Goal: Navigation & Orientation: Find specific page/section

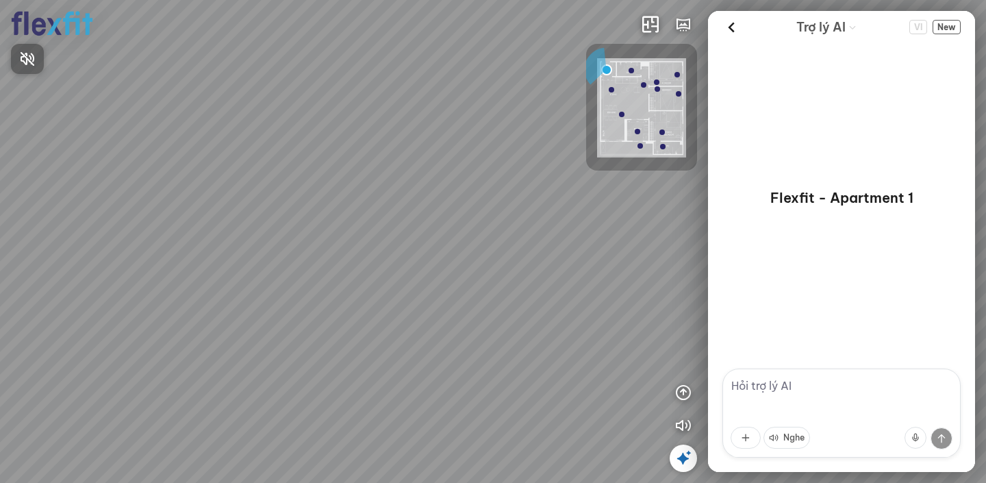
click at [628, 70] on div at bounding box center [493, 241] width 986 height 483
click at [592, 62] on div at bounding box center [641, 107] width 111 height 127
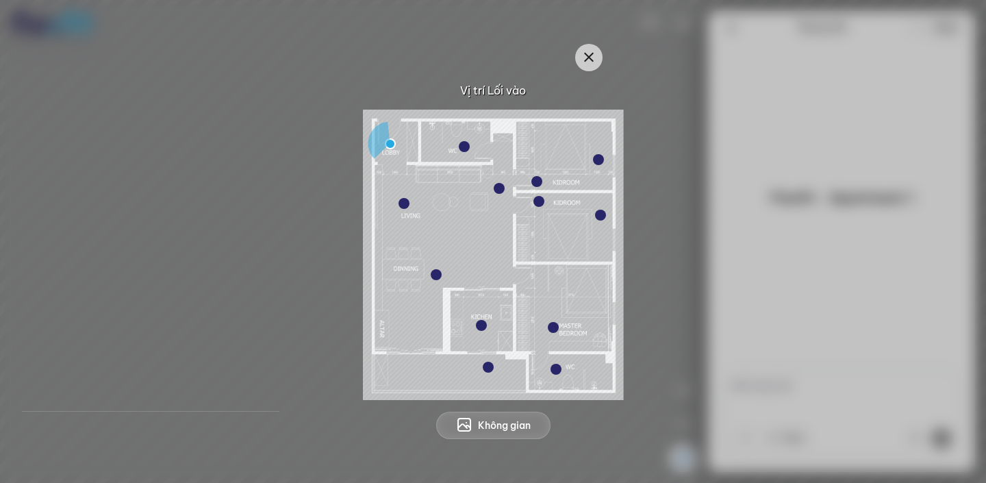
click at [486, 149] on img at bounding box center [493, 255] width 261 height 290
drag, startPoint x: 398, startPoint y: 144, endPoint x: 534, endPoint y: 136, distance: 136.5
click at [519, 142] on img at bounding box center [493, 255] width 261 height 290
click at [526, 424] on span "Không gian" at bounding box center [504, 426] width 53 height 14
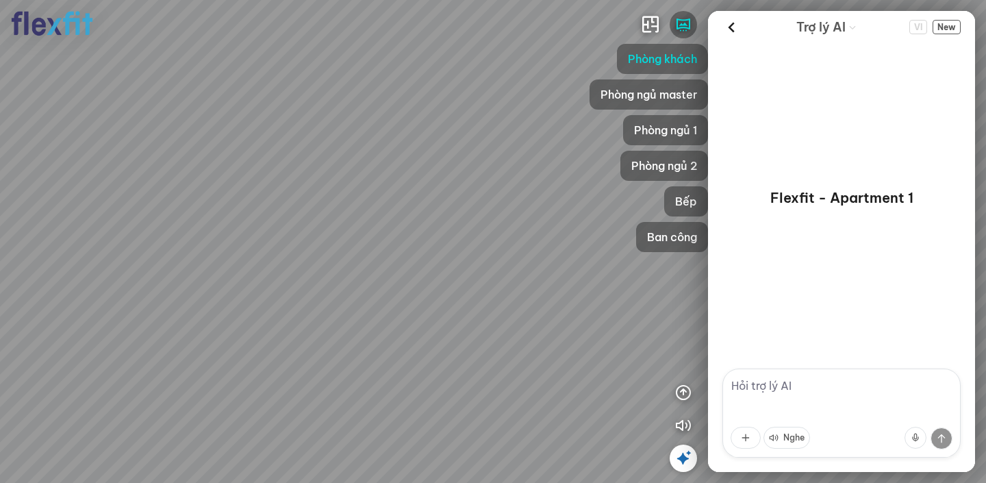
click at [386, 337] on div at bounding box center [493, 241] width 986 height 483
click at [363, 357] on div at bounding box center [493, 241] width 986 height 483
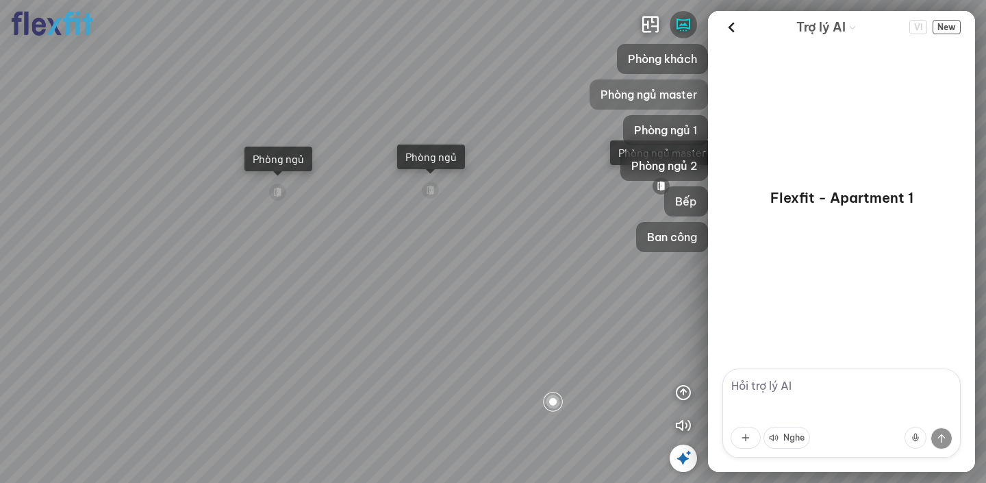
click at [689, 101] on span "Phòng ngủ master" at bounding box center [649, 94] width 97 height 16
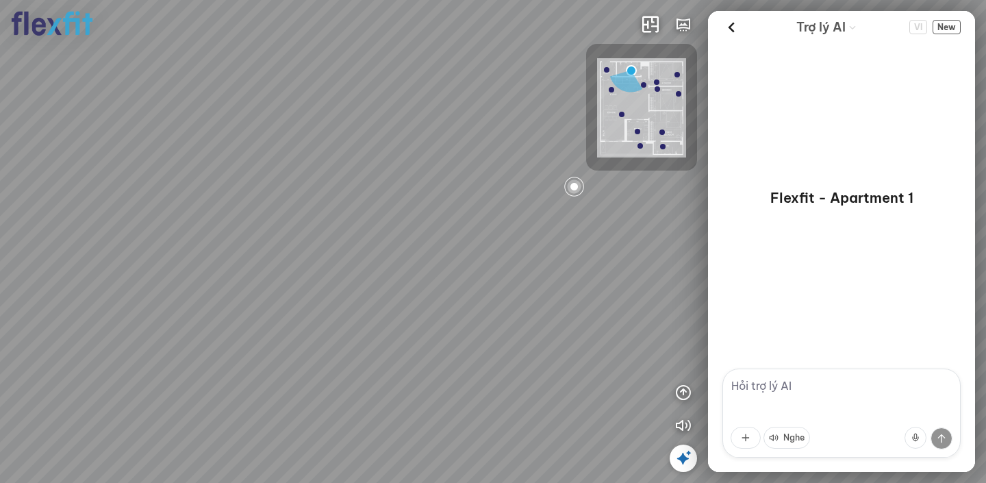
drag, startPoint x: 548, startPoint y: 318, endPoint x: 706, endPoint y: 207, distance: 193.3
click at [706, 207] on div at bounding box center [493, 241] width 986 height 483
drag, startPoint x: 395, startPoint y: 335, endPoint x: 651, endPoint y: 224, distance: 279.2
click at [718, 219] on div "INFO: krpano 1.20.8 (build [DATE]) INFO: HTML5/Desktop - Chrome 139.0 - WebGL I…" at bounding box center [493, 241] width 986 height 483
drag, startPoint x: 648, startPoint y: 197, endPoint x: 697, endPoint y: 208, distance: 50.5
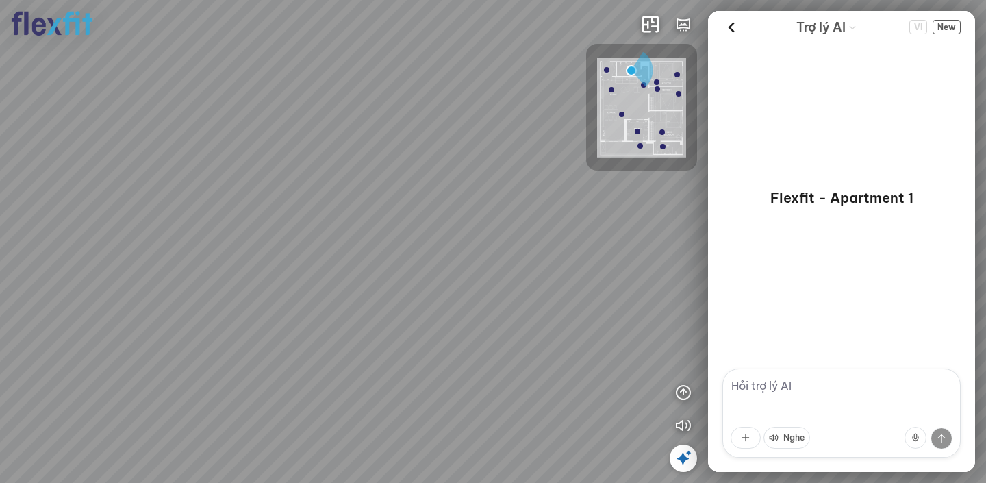
click at [741, 210] on div "INFO: krpano 1.20.8 (build [DATE]) INFO: HTML5/Desktop - Chrome 139.0 - WebGL I…" at bounding box center [493, 241] width 986 height 483
drag, startPoint x: 682, startPoint y: 245, endPoint x: 619, endPoint y: 422, distance: 188.0
click at [620, 423] on div at bounding box center [493, 241] width 986 height 483
drag, startPoint x: 576, startPoint y: 257, endPoint x: 494, endPoint y: 335, distance: 113.4
click at [494, 338] on div at bounding box center [493, 241] width 986 height 483
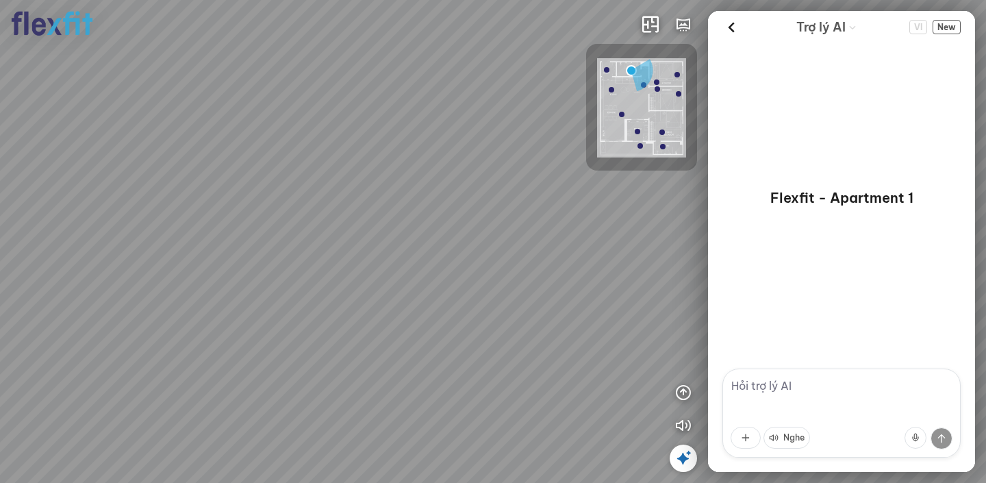
drag, startPoint x: 542, startPoint y: 168, endPoint x: 111, endPoint y: 292, distance: 448.5
click at [112, 293] on div at bounding box center [493, 241] width 986 height 483
drag, startPoint x: 0, startPoint y: 221, endPoint x: 14, endPoint y: 194, distance: 30.9
click at [0, 203] on div at bounding box center [493, 241] width 986 height 483
drag, startPoint x: 447, startPoint y: 230, endPoint x: 91, endPoint y: 203, distance: 356.5
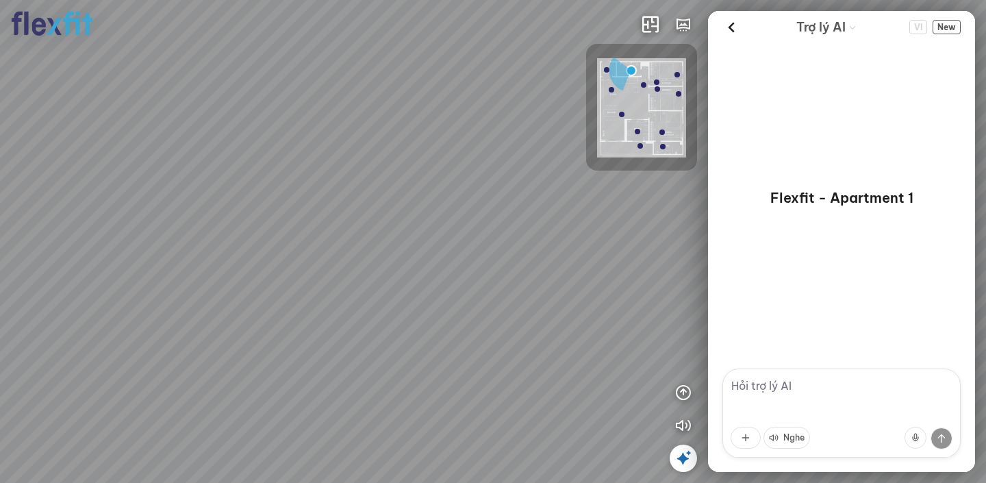
click at [92, 203] on div at bounding box center [493, 241] width 986 height 483
drag, startPoint x: 656, startPoint y: 251, endPoint x: 511, endPoint y: 269, distance: 146.3
click at [511, 269] on div at bounding box center [493, 241] width 986 height 483
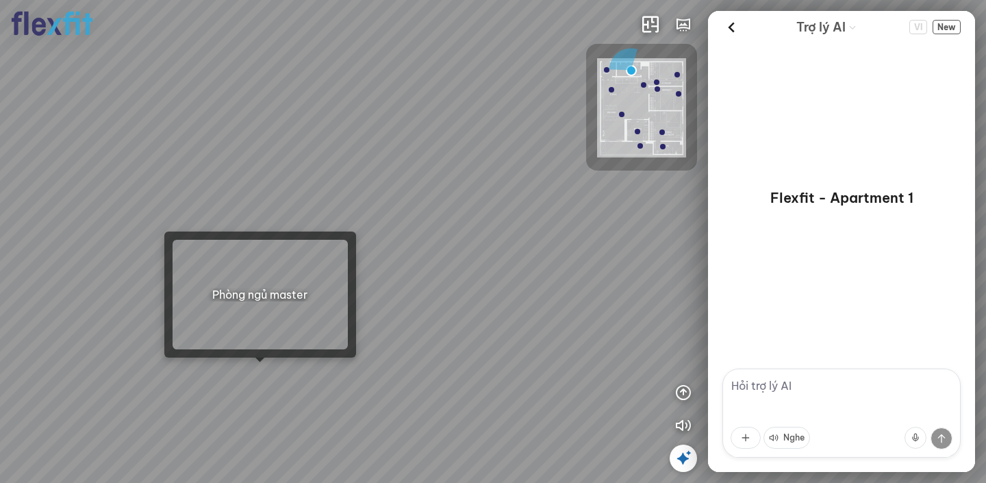
click at [259, 374] on div at bounding box center [493, 241] width 986 height 483
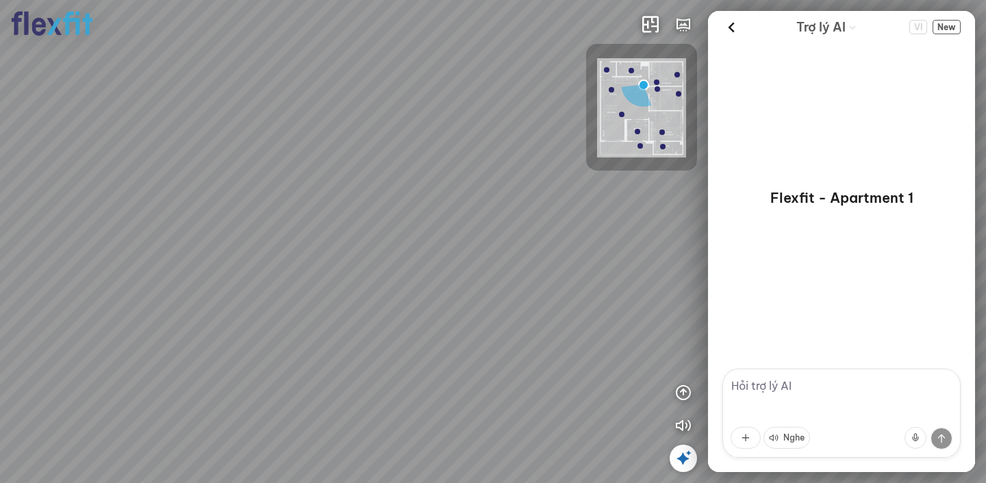
drag, startPoint x: 371, startPoint y: 302, endPoint x: 721, endPoint y: 273, distance: 350.5
click at [721, 273] on div "Bếp WC Phòng ngủ master Phòng ngủ Phòng ngủ INFO: krpano 1.20.8 (build [DATE]) …" at bounding box center [493, 241] width 986 height 483
